Goal: Information Seeking & Learning: Learn about a topic

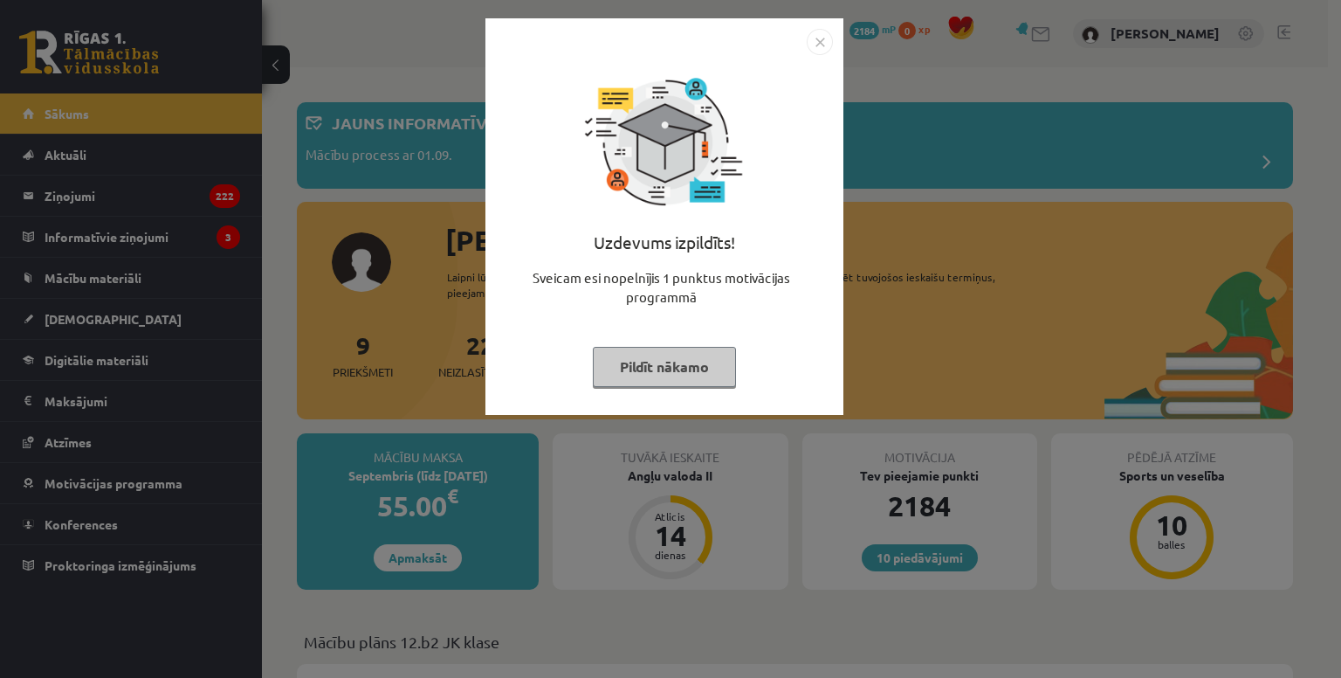
click at [692, 379] on button "Pildīt nākamo" at bounding box center [664, 367] width 143 height 40
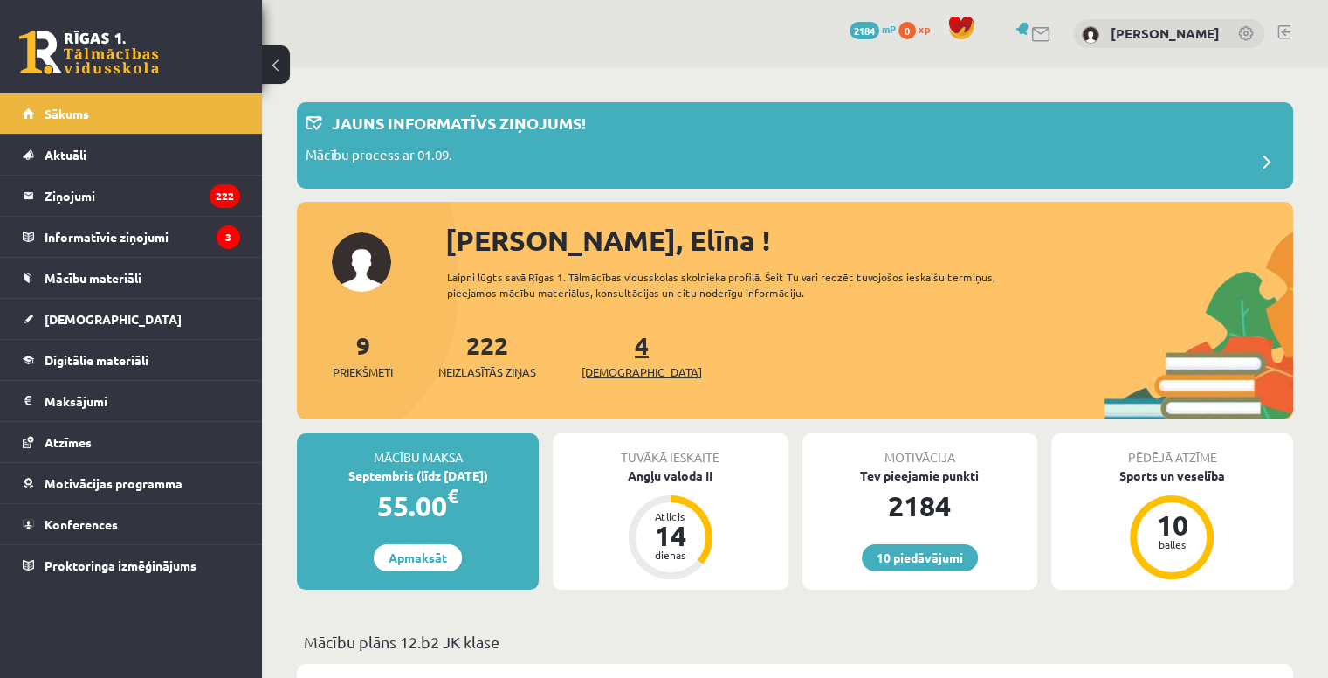
click at [612, 363] on span "[DEMOGRAPHIC_DATA]" at bounding box center [642, 371] width 121 height 17
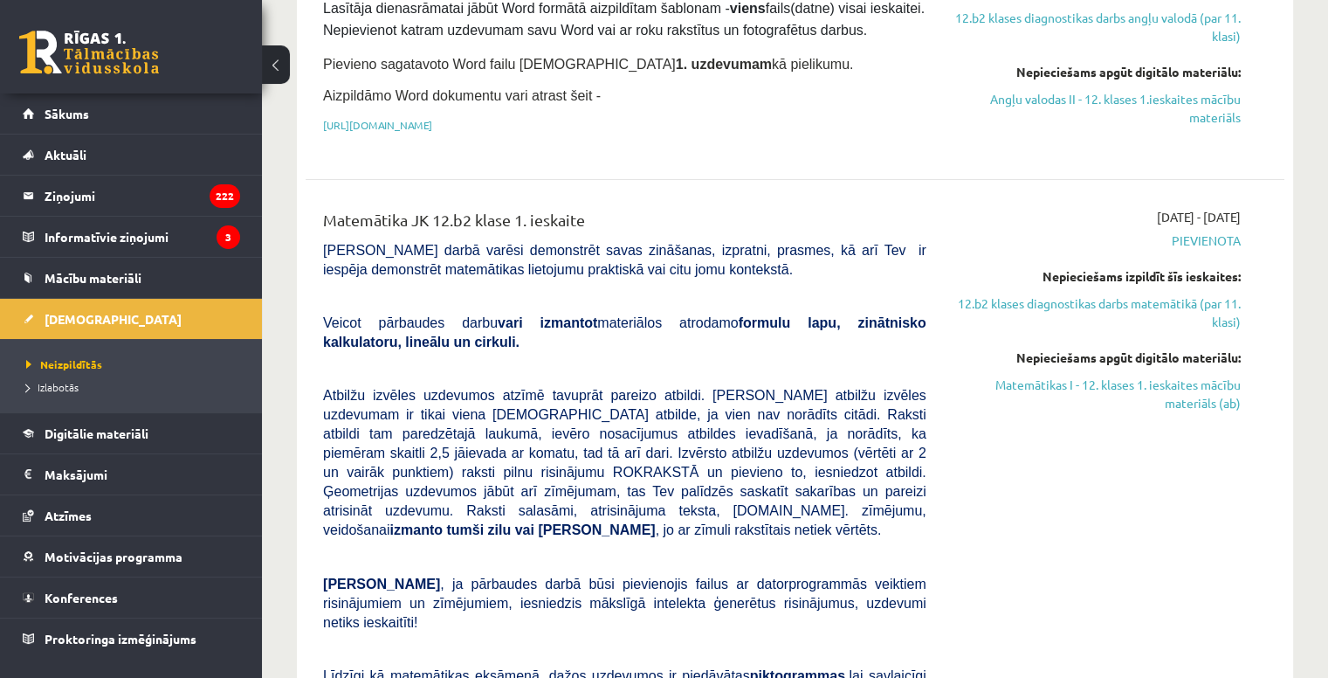
scroll to position [699, 0]
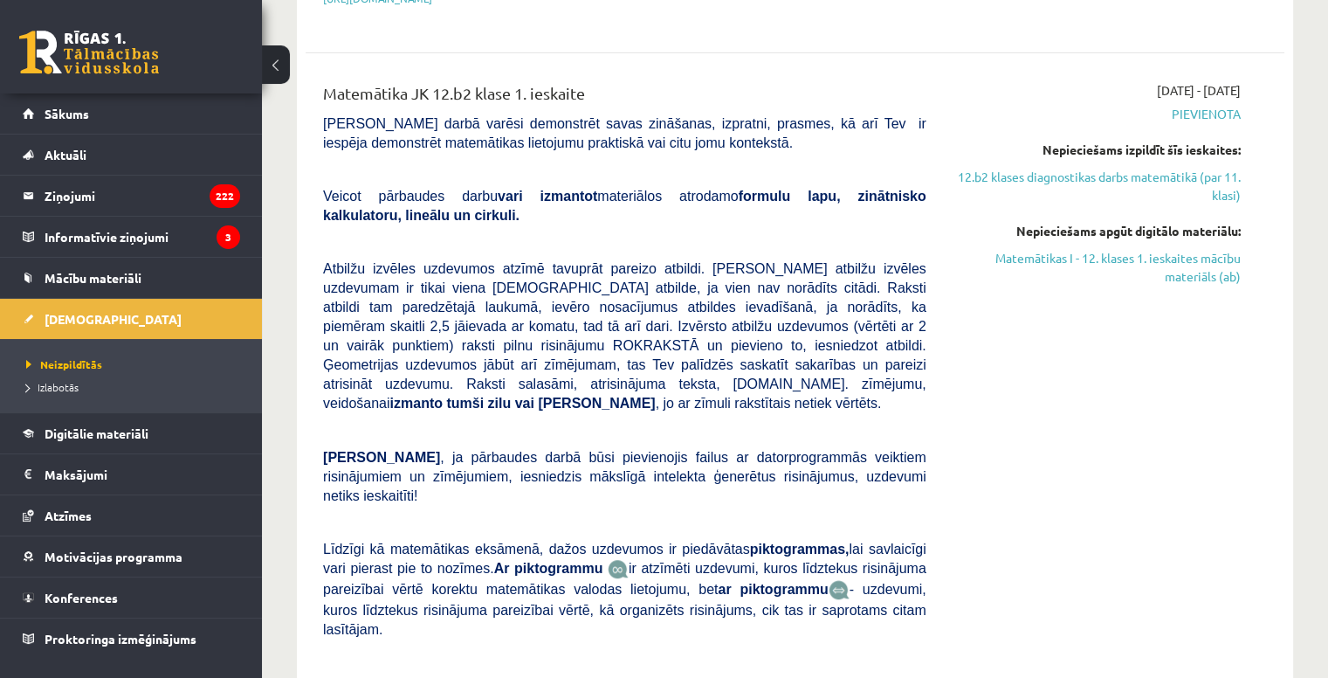
click at [807, 305] on span "Atbilžu izvēles uzdevumos atzīmē tavuprāt pareizo atbildi. Katram atbilžu izvēl…" at bounding box center [624, 335] width 603 height 149
click at [133, 238] on legend "Informatīvie ziņojumi 3" at bounding box center [143, 237] width 196 height 40
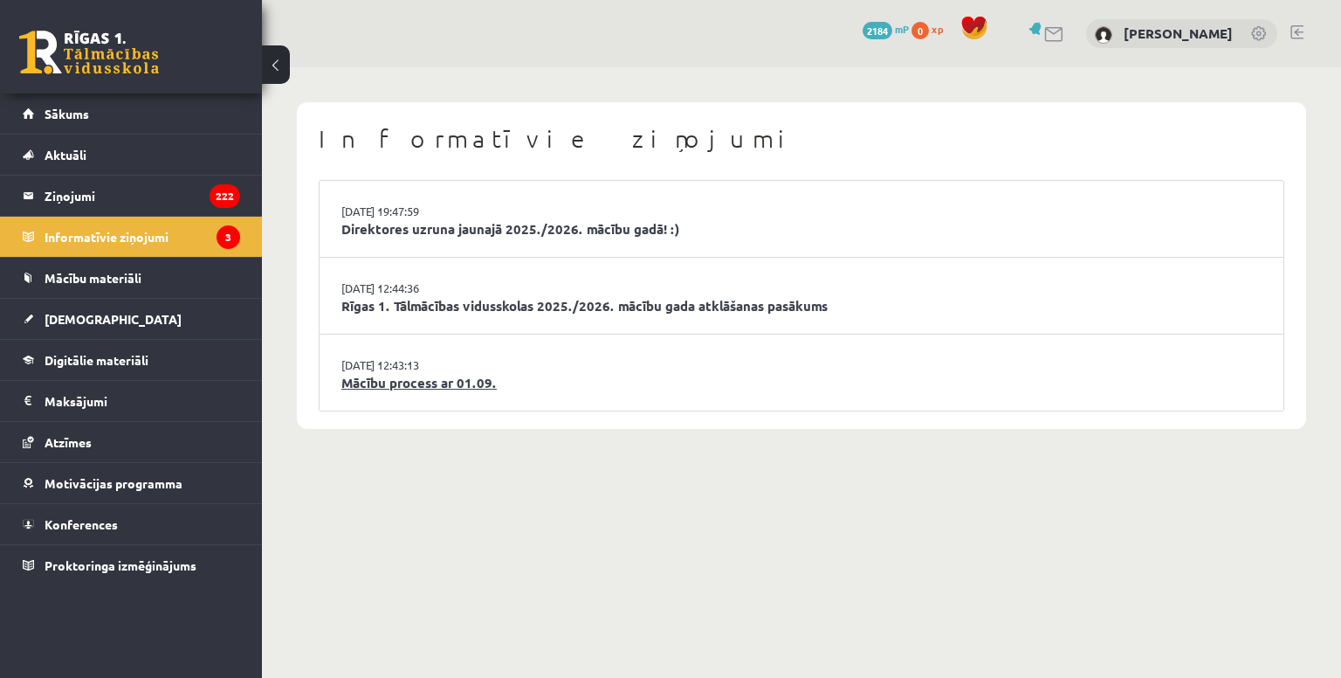
click at [405, 378] on link "Mācību process ar 01.09." at bounding box center [801, 383] width 920 height 20
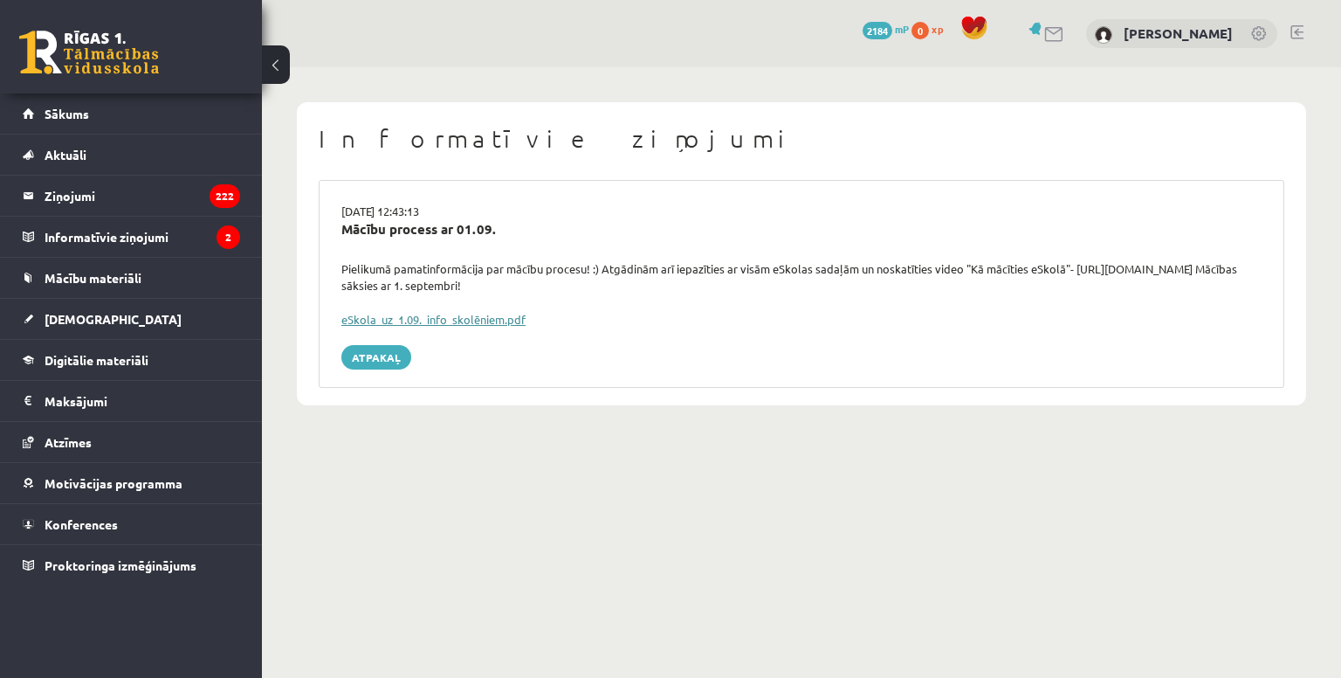
click at [499, 315] on link "eSkola_uz_1.09._info_skolēniem.pdf" at bounding box center [433, 319] width 184 height 15
